Goal: Complete application form

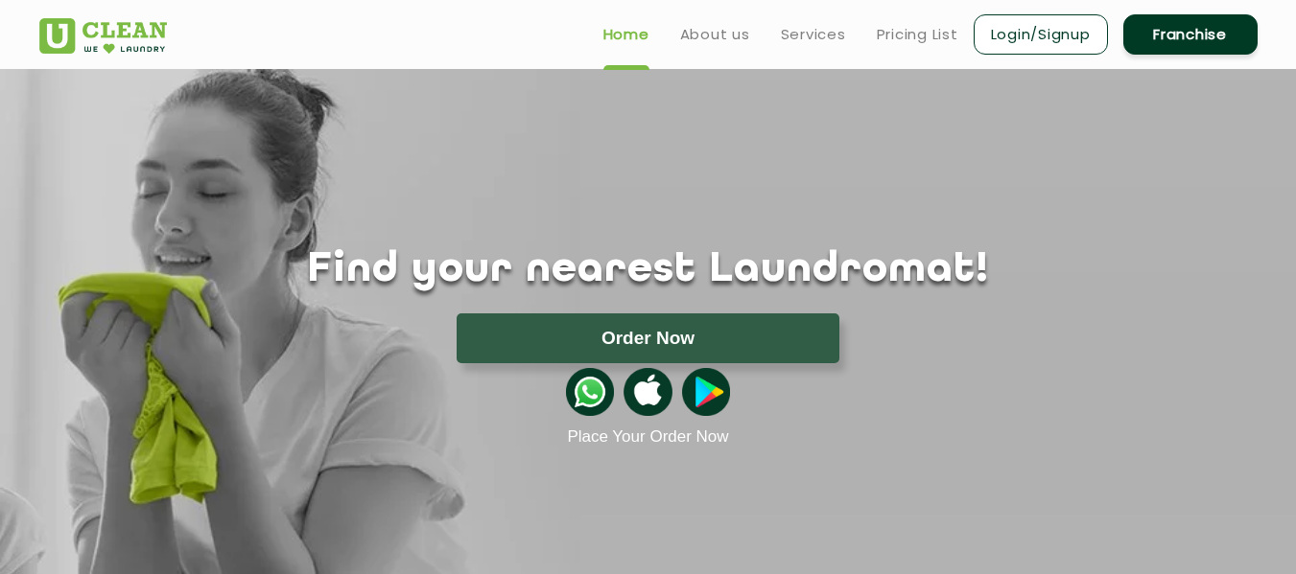
click at [1057, 28] on link "Login/Signup" at bounding box center [1040, 34] width 134 height 40
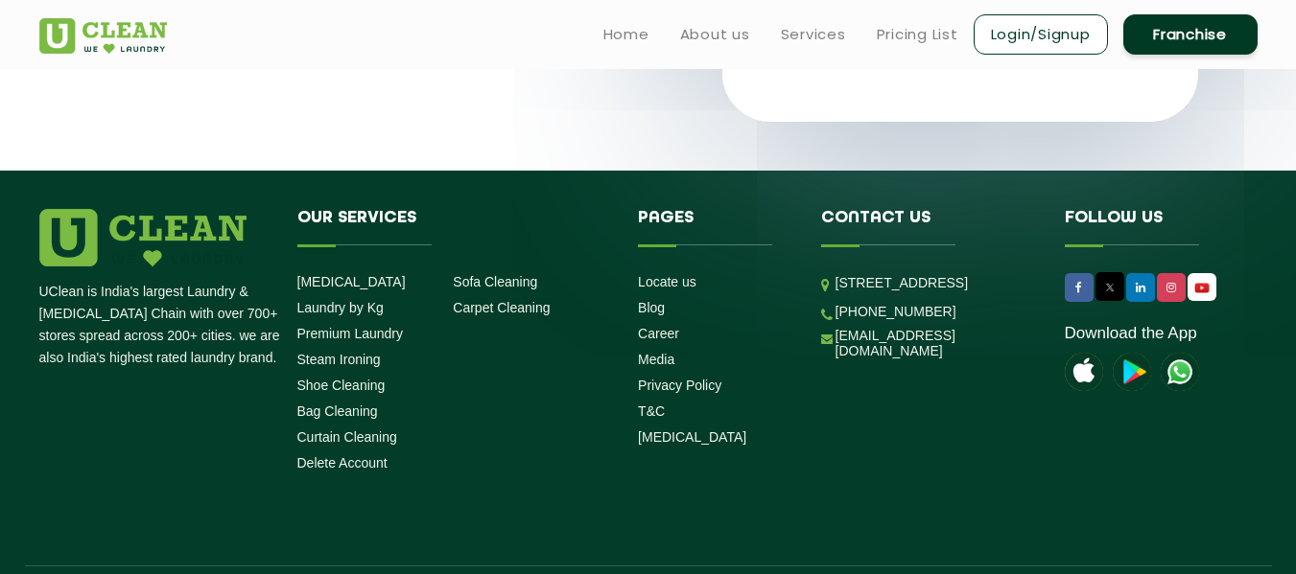
scroll to position [334, 0]
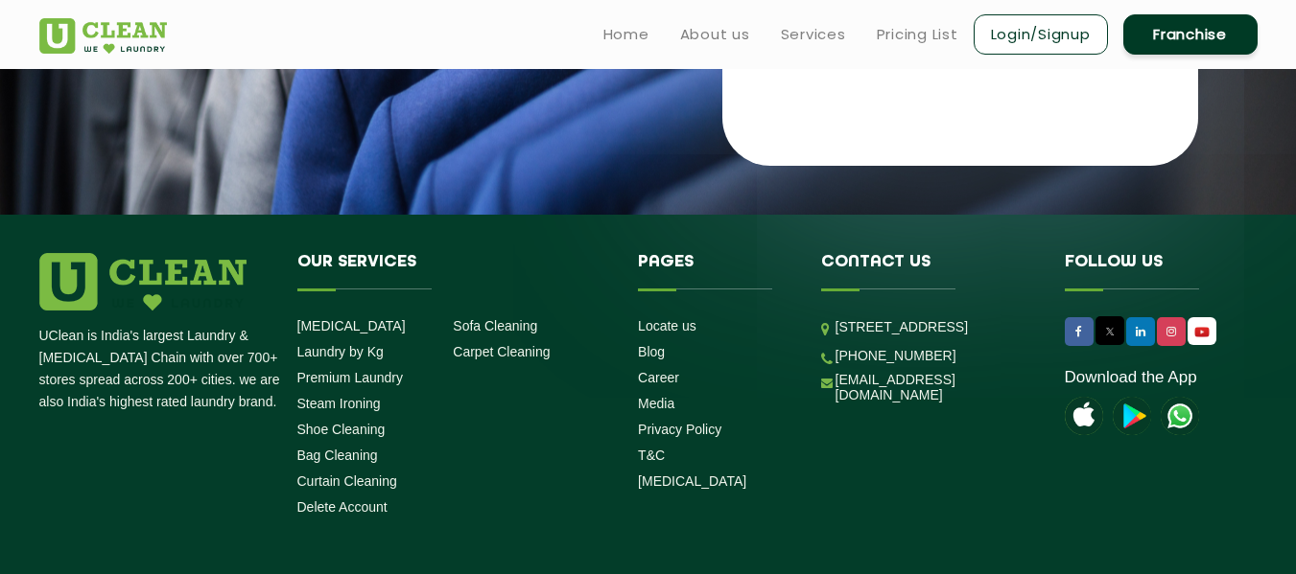
click at [1035, 46] on link "Login/Signup" at bounding box center [1040, 34] width 134 height 40
click at [1206, 29] on link "Franchise" at bounding box center [1190, 34] width 134 height 40
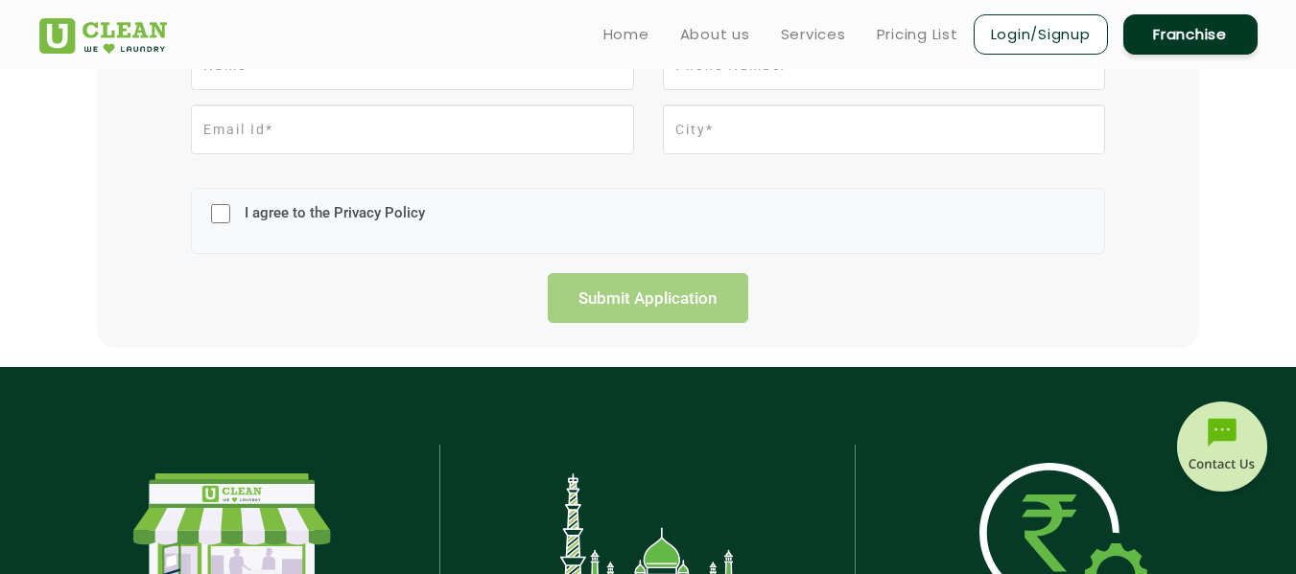
scroll to position [572, 0]
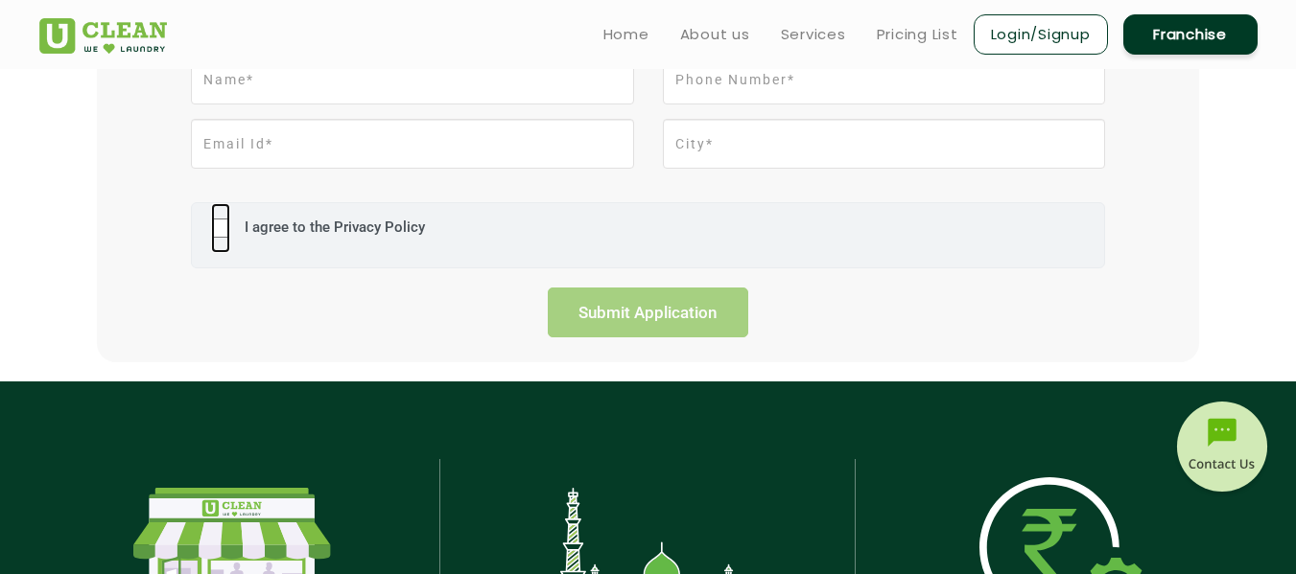
click at [215, 236] on input "I agree to the Privacy Policy" at bounding box center [220, 228] width 19 height 50
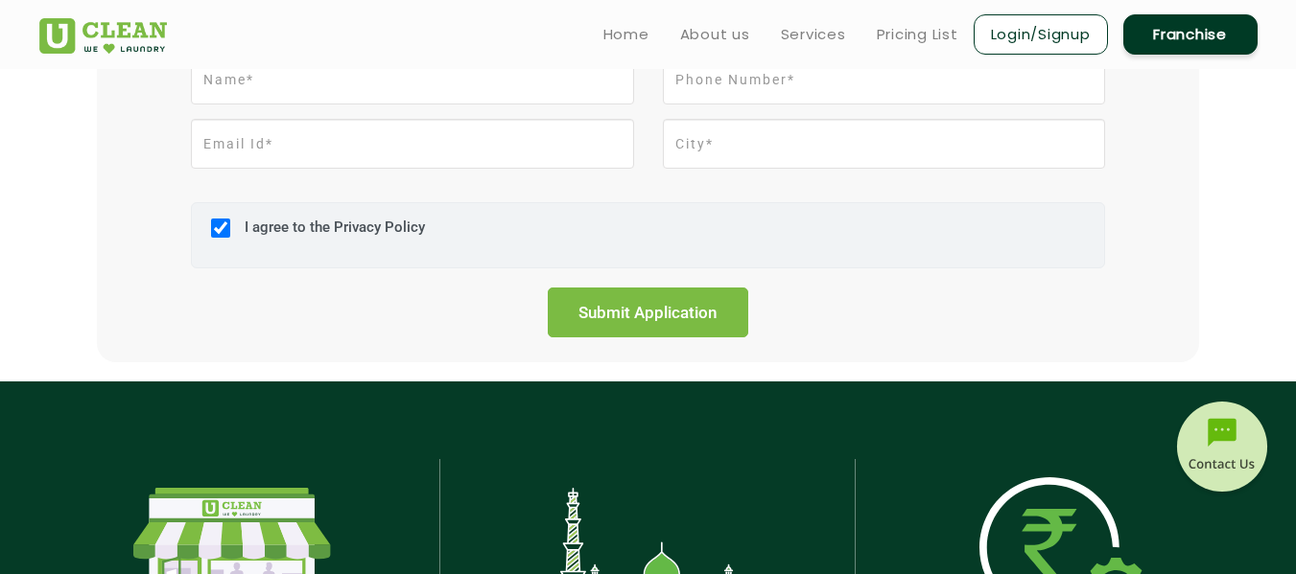
click at [368, 224] on label "I agree to the Privacy Policy" at bounding box center [332, 236] width 185 height 35
click at [230, 224] on input "I agree to the Privacy Policy" at bounding box center [220, 228] width 19 height 50
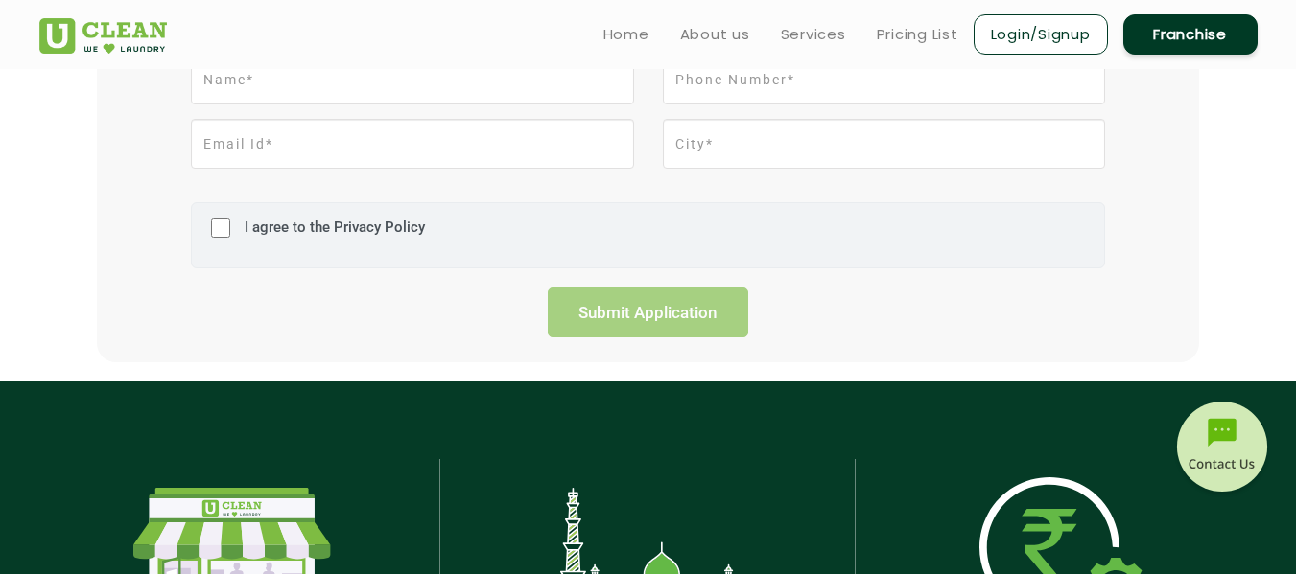
click at [368, 224] on label "I agree to the Privacy Policy" at bounding box center [332, 236] width 185 height 35
click at [230, 224] on input "I agree to the Privacy Policy" at bounding box center [220, 228] width 19 height 50
checkbox input "true"
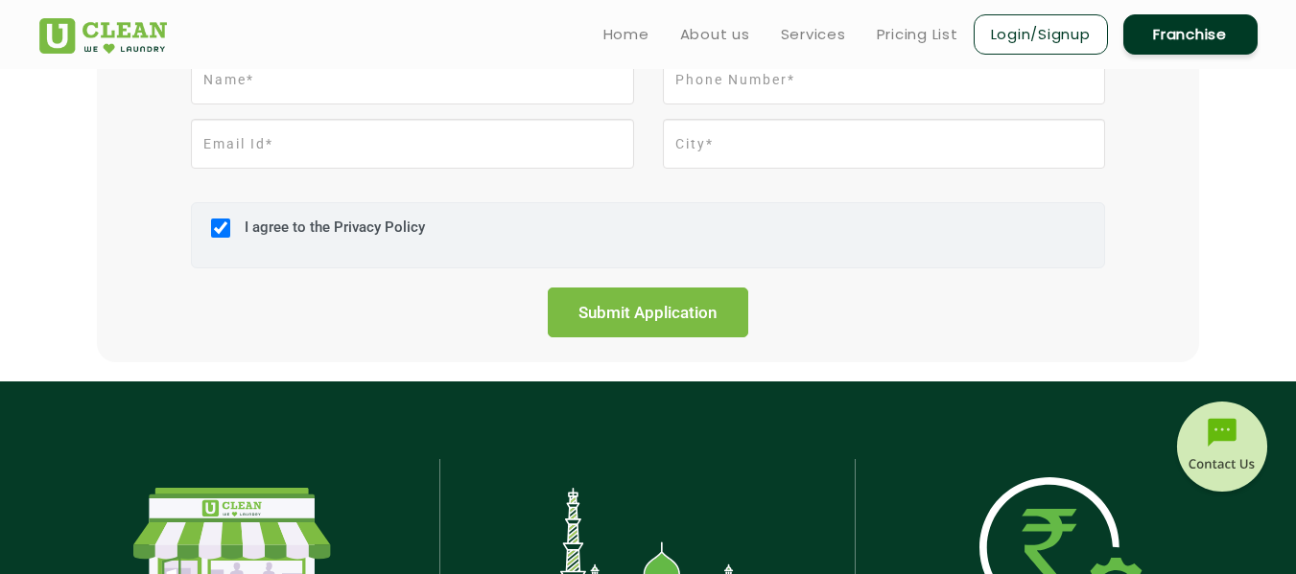
drag, startPoint x: 462, startPoint y: 221, endPoint x: 244, endPoint y: 219, distance: 218.7
click at [244, 219] on div "I agree to the Privacy Policy" at bounding box center [648, 235] width 914 height 66
